Goal: Task Accomplishment & Management: Manage account settings

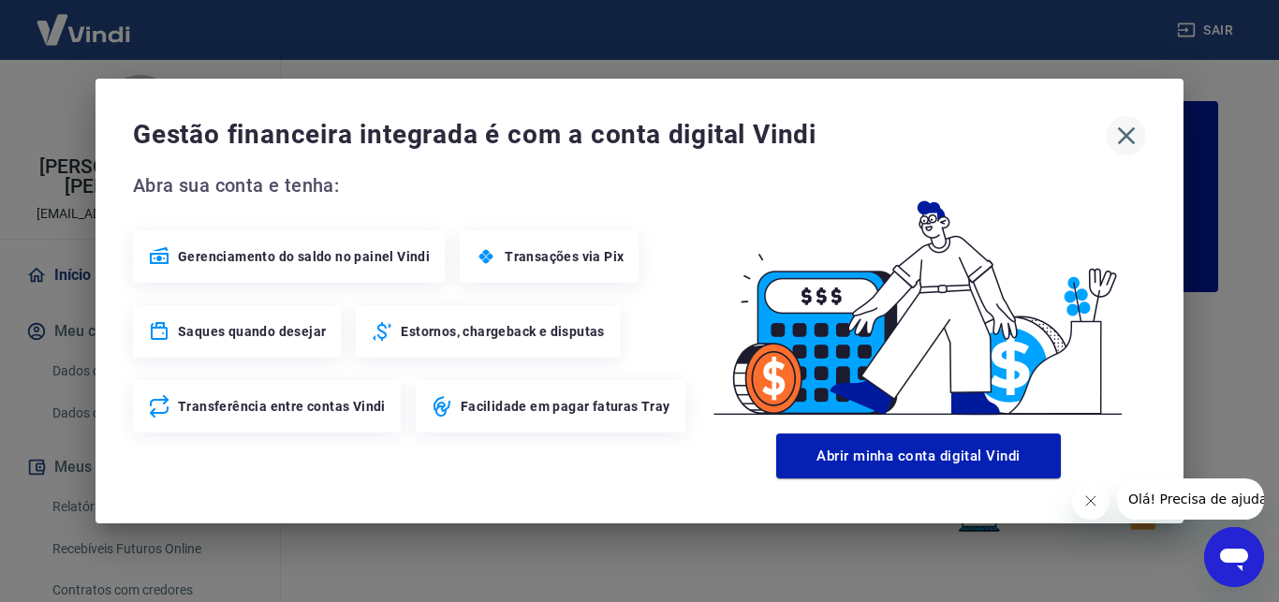
click at [1122, 141] on icon "button" at bounding box center [1126, 136] width 30 height 30
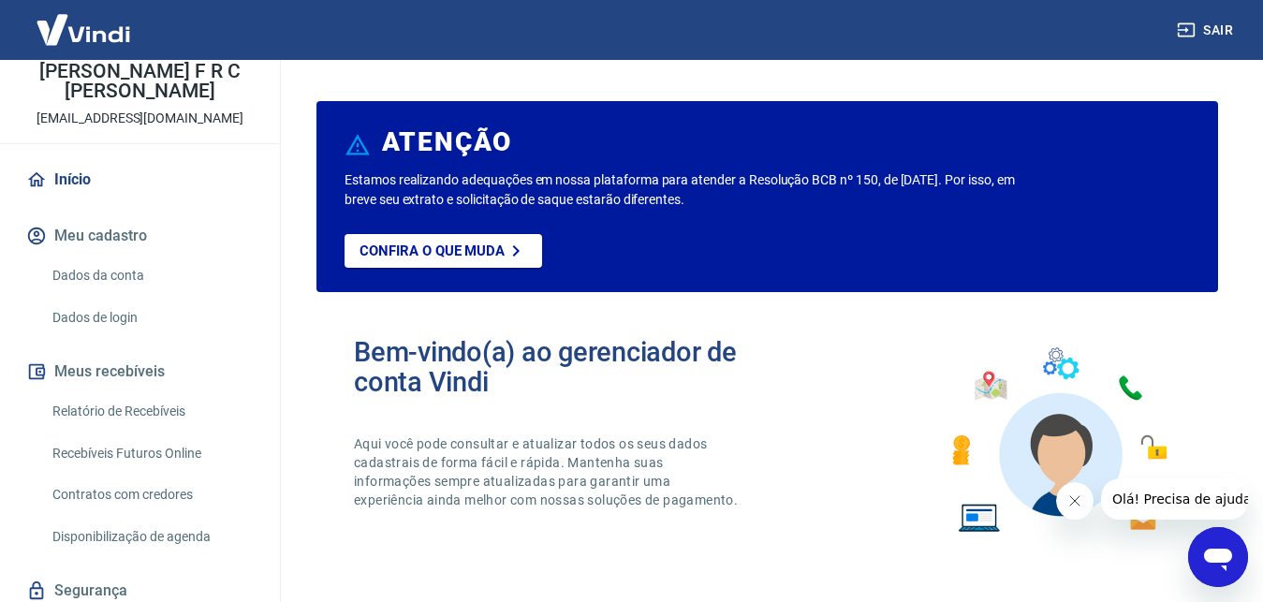
scroll to position [141, 0]
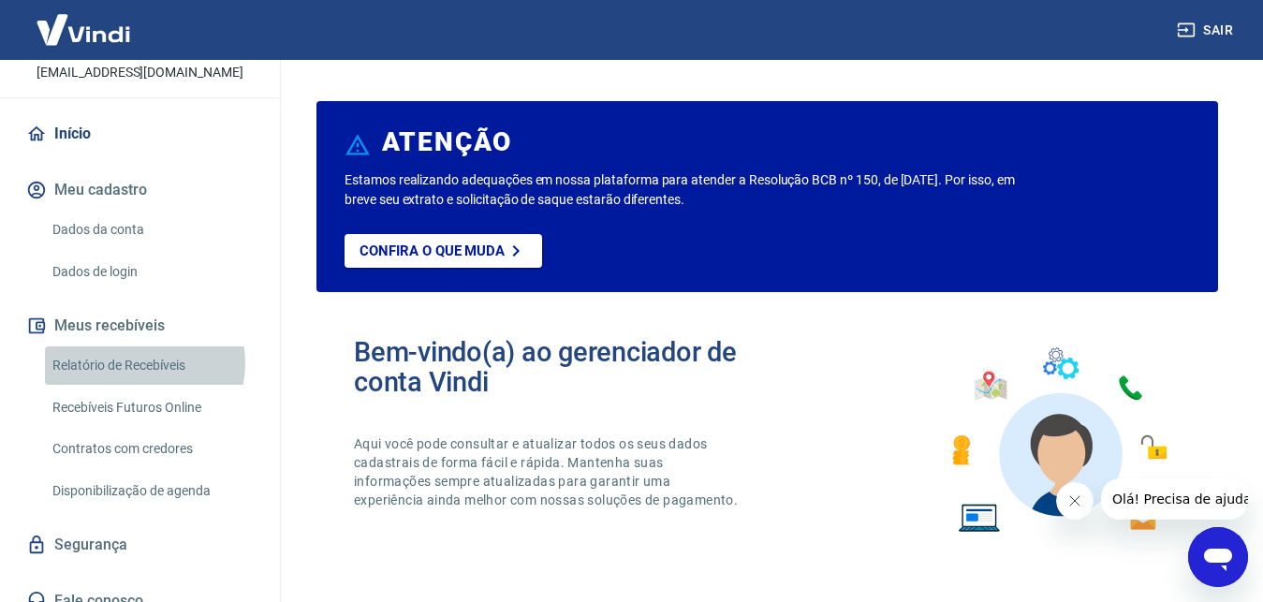
click at [140, 346] on link "Relatório de Recebíveis" at bounding box center [151, 365] width 212 height 38
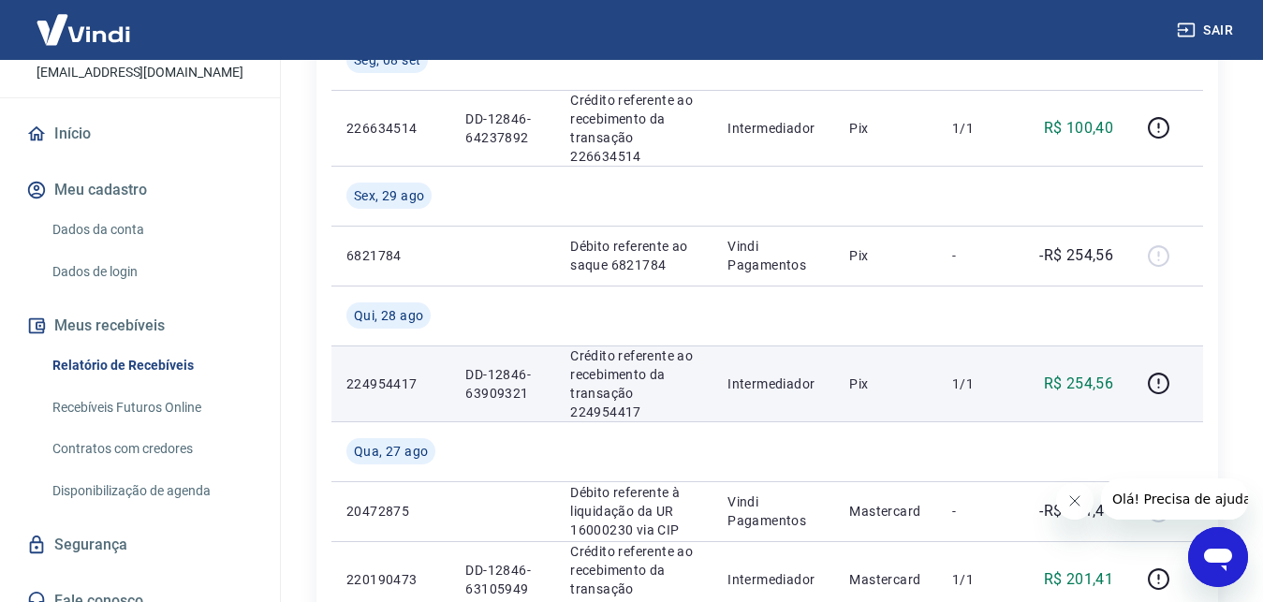
scroll to position [764, 0]
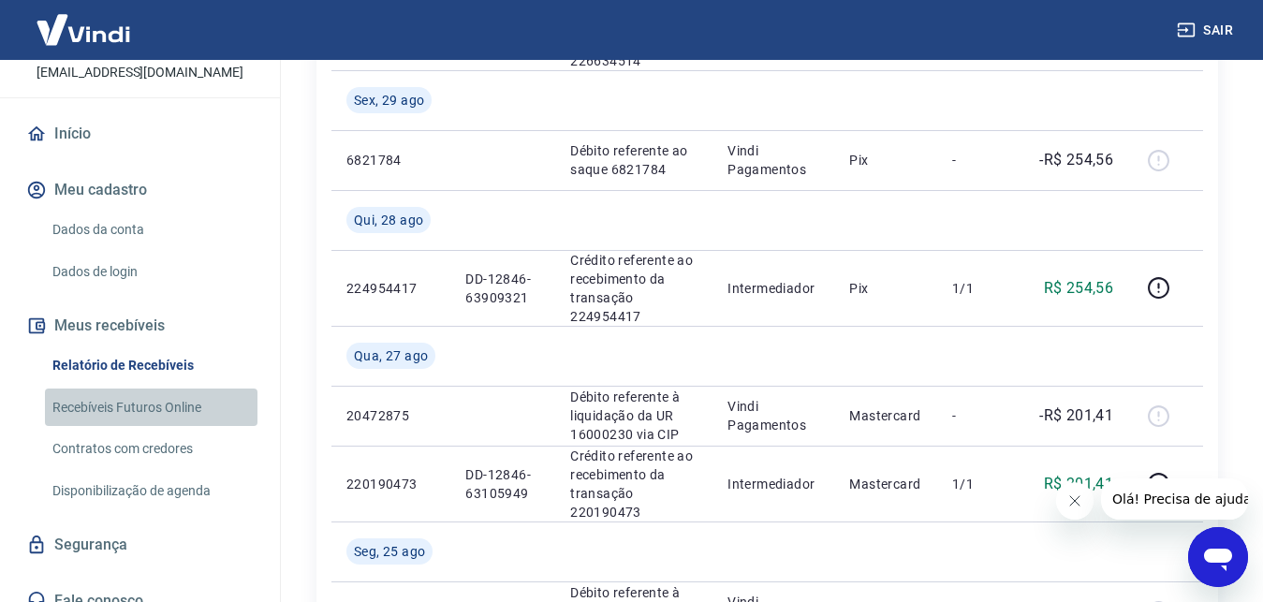
click at [163, 388] on link "Recebíveis Futuros Online" at bounding box center [151, 407] width 212 height 38
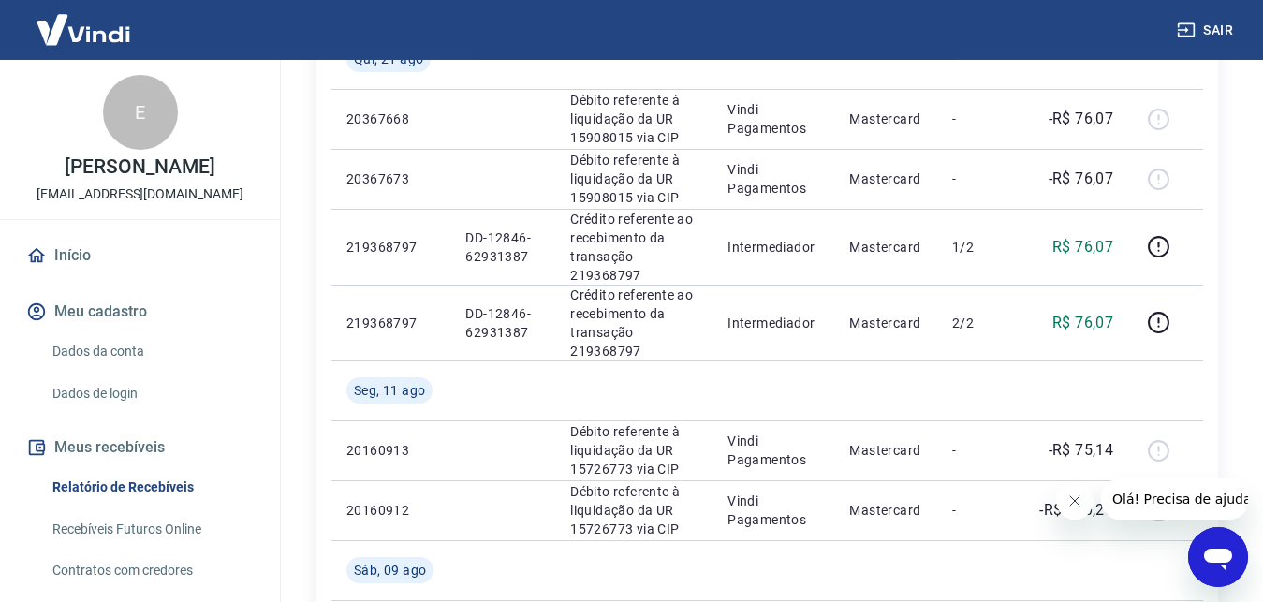
scroll to position [1582, 0]
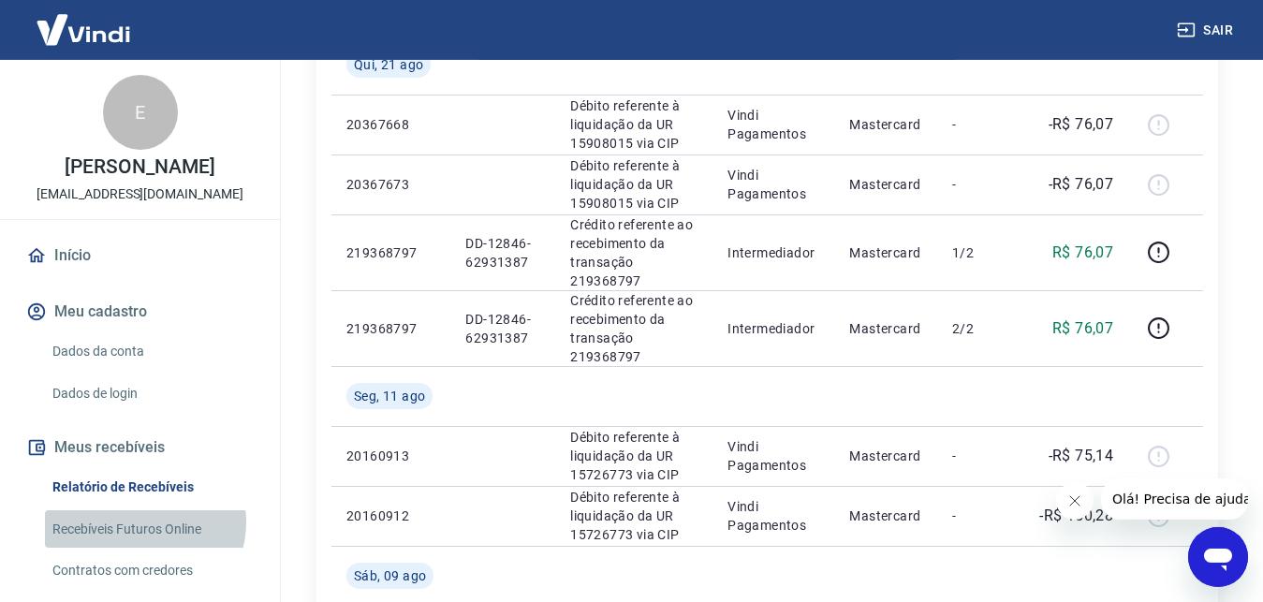
click at [140, 521] on link "Recebíveis Futuros Online" at bounding box center [151, 529] width 212 height 38
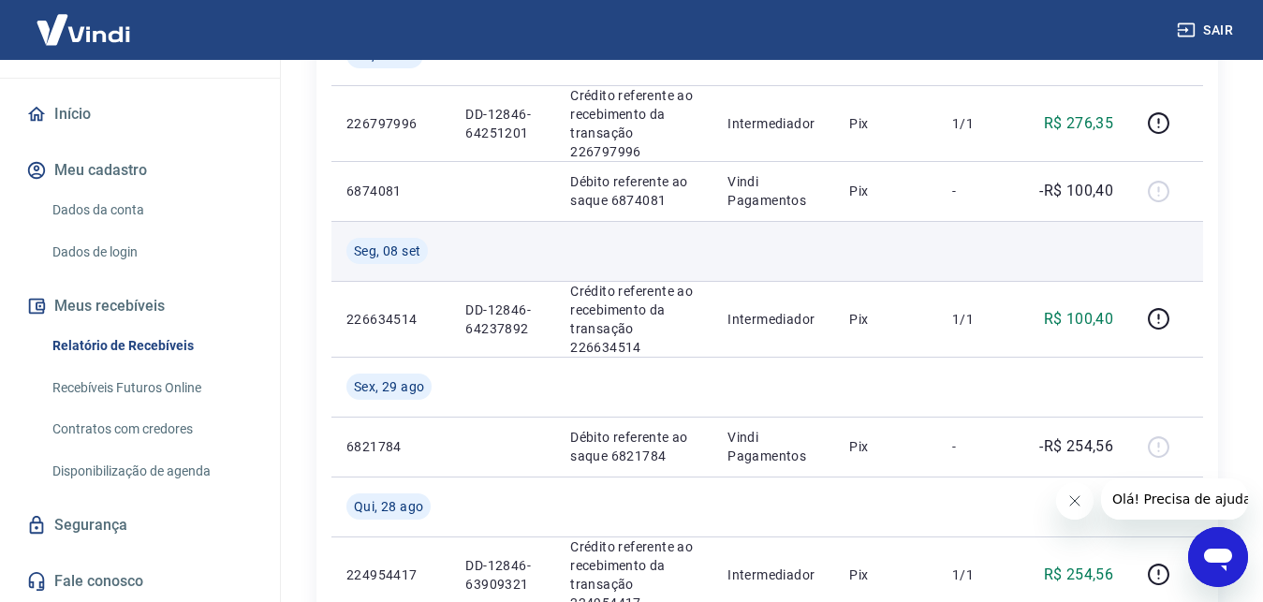
scroll to position [668, 0]
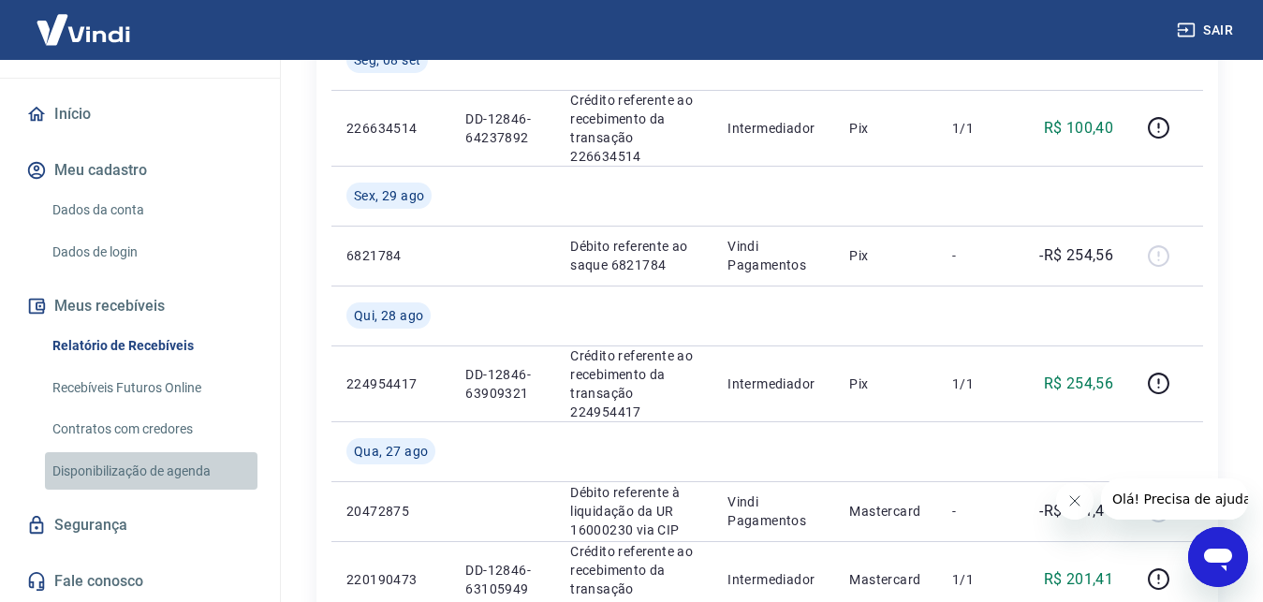
click at [182, 470] on link "Disponibilização de agenda" at bounding box center [151, 471] width 212 height 38
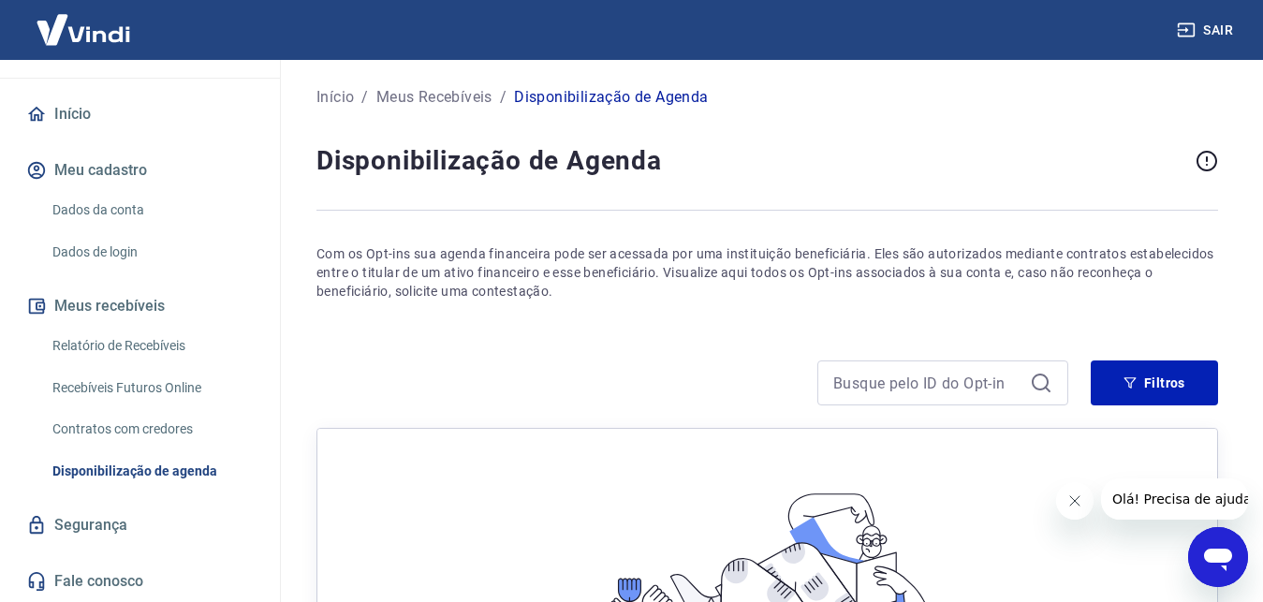
scroll to position [318, 0]
